Goal: Transaction & Acquisition: Subscribe to service/newsletter

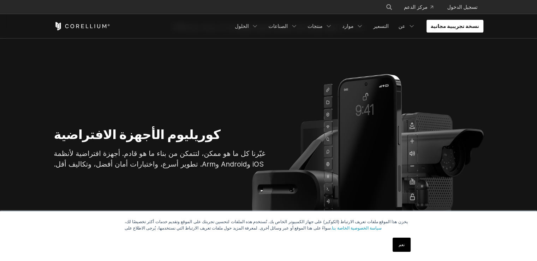
click at [474, 22] on link "نسخة تجريبية مجانية" at bounding box center [455, 26] width 57 height 13
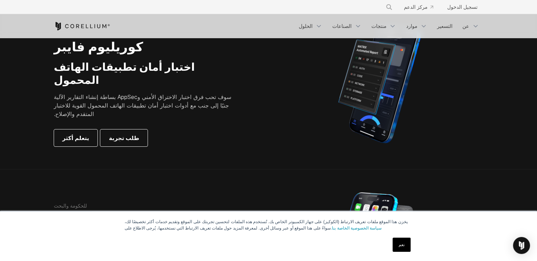
scroll to position [191, 0]
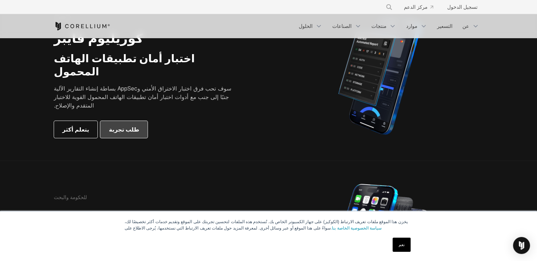
click at [114, 126] on font "طلب تجربة" at bounding box center [124, 129] width 30 height 7
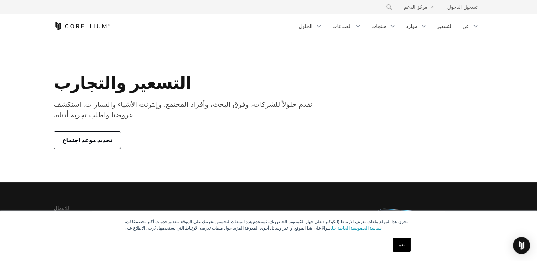
click at [106, 137] on link "تحديد موعد اجتماع" at bounding box center [87, 139] width 67 height 17
